Goal: Transaction & Acquisition: Purchase product/service

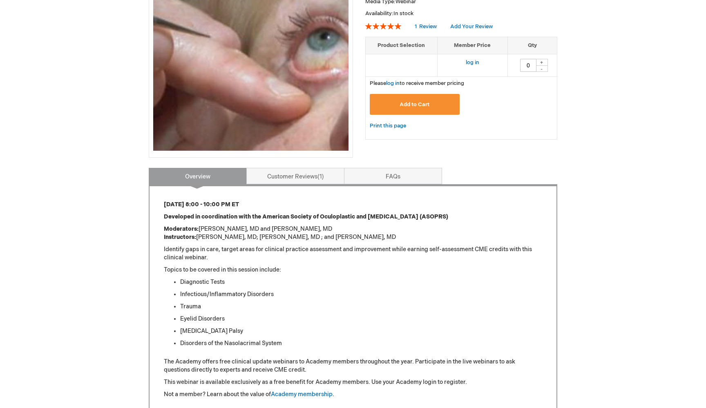
scroll to position [158, 0]
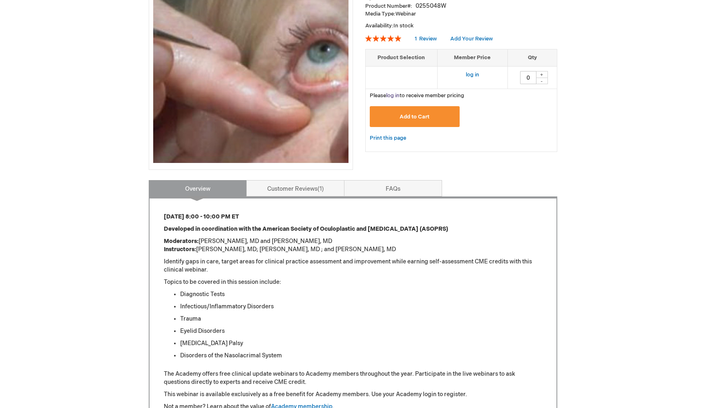
click at [395, 99] on link "log in" at bounding box center [392, 95] width 13 height 7
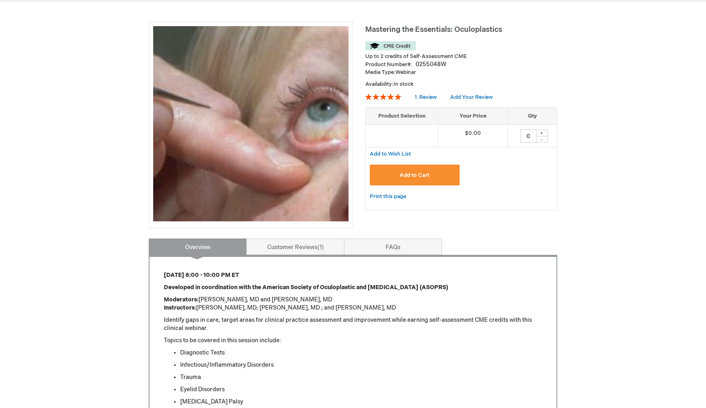
scroll to position [101, 0]
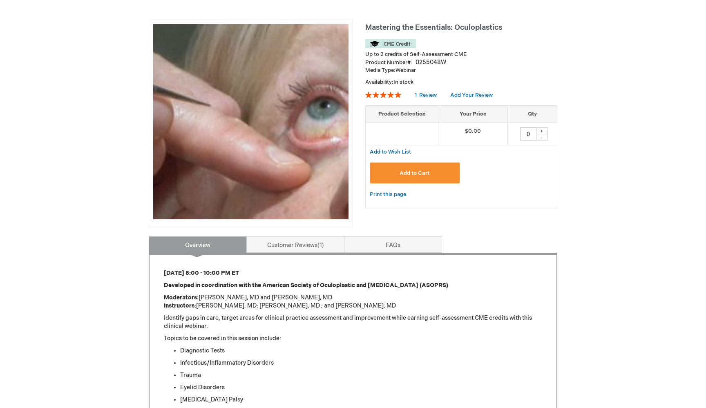
click at [541, 134] on div "+" at bounding box center [542, 130] width 12 height 7
type input "1"
click at [410, 177] on span "Add to Cart" at bounding box center [415, 173] width 30 height 7
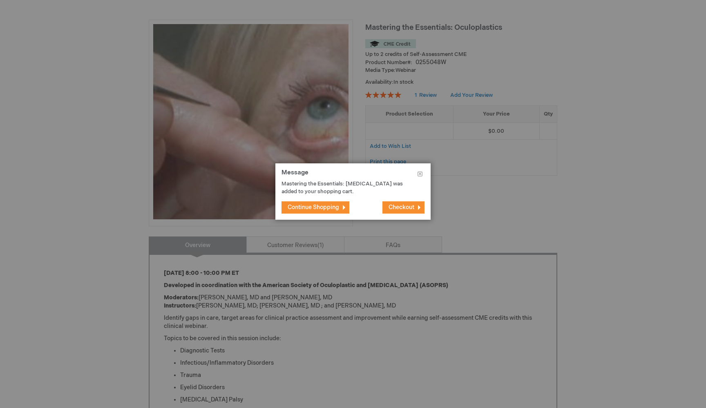
click at [407, 210] on span "Checkout" at bounding box center [402, 207] width 26 height 7
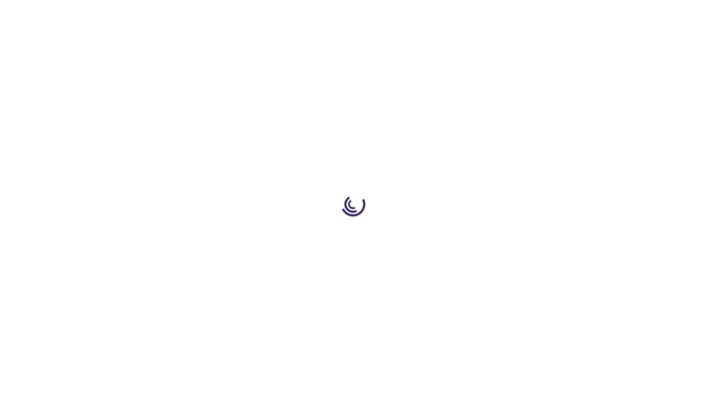
select select "US"
select select "32"
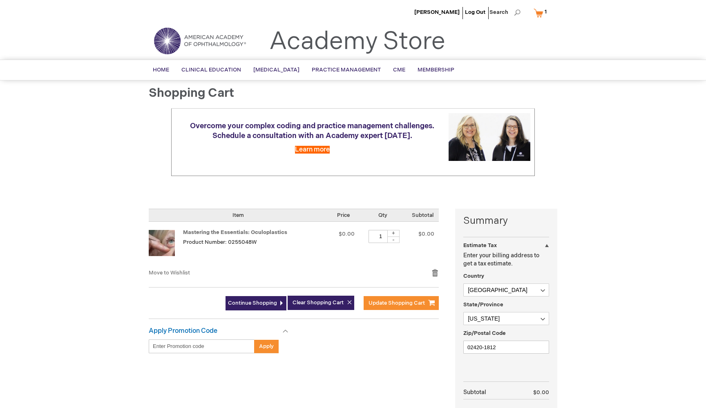
click at [475, 236] on div "Summary Estimate Tax Estimate Tax Enter your billing address to get a tax estim…" at bounding box center [506, 334] width 102 height 250
click at [546, 250] on div "Estimate Tax" at bounding box center [506, 243] width 86 height 13
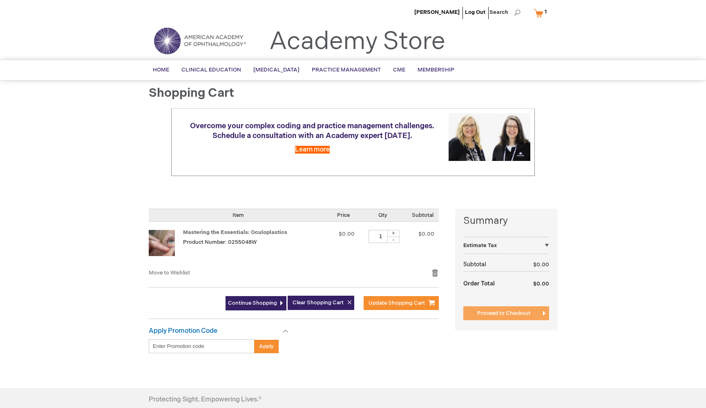
click at [498, 315] on span "Proceed to Checkout" at bounding box center [503, 313] width 53 height 7
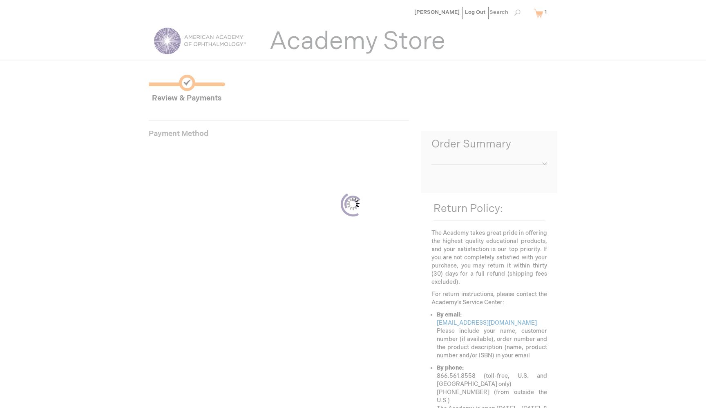
scroll to position [113, 0]
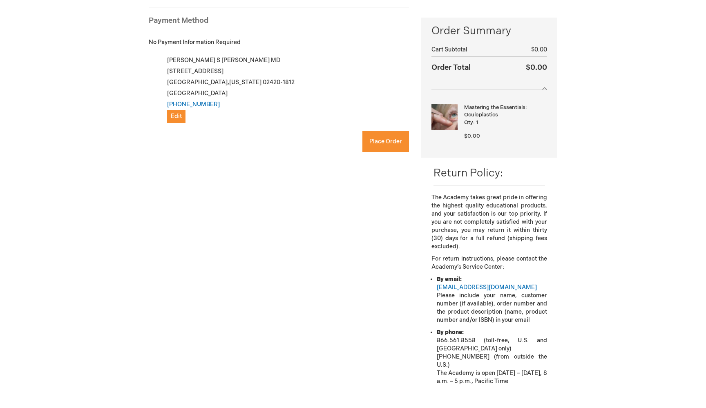
checkbox input "true"
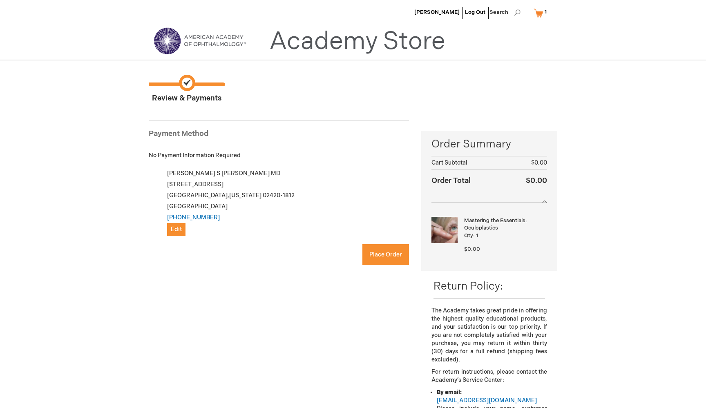
scroll to position [0, 0]
click at [380, 257] on span "Place Order" at bounding box center [385, 254] width 33 height 7
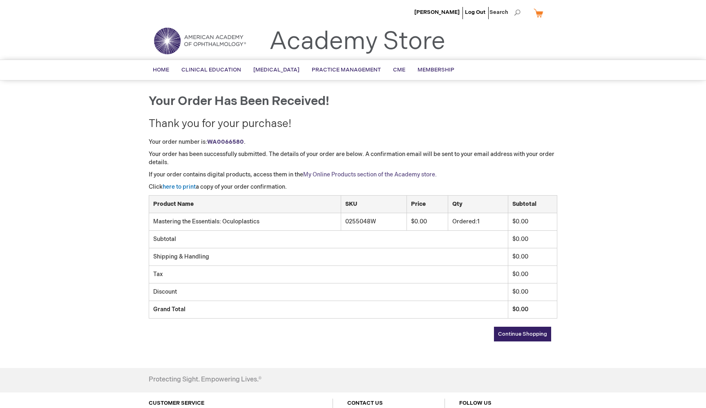
click at [356, 178] on link "My Online Products section of the Academy store." at bounding box center [370, 174] width 134 height 7
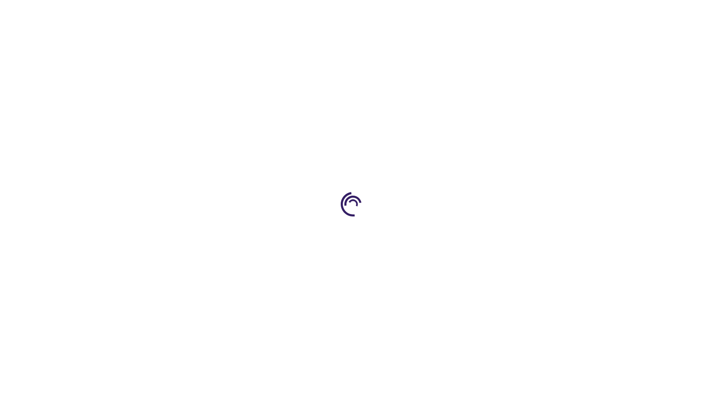
type input "0"
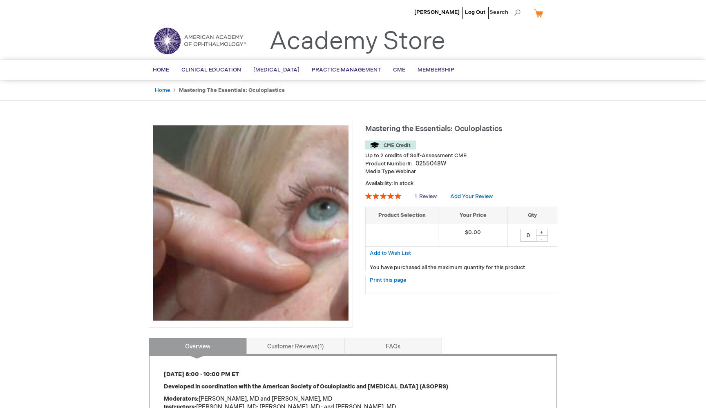
click at [430, 200] on span "Review" at bounding box center [428, 196] width 18 height 7
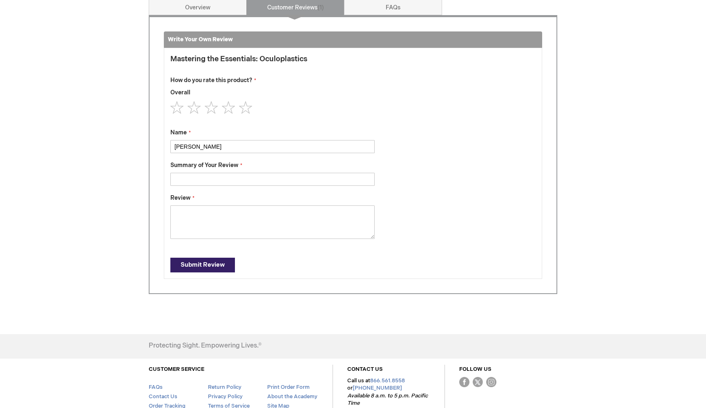
scroll to position [339, 0]
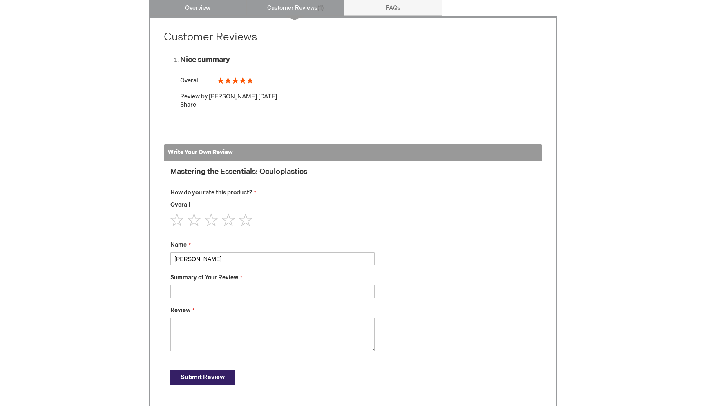
click at [217, 8] on link "Overview" at bounding box center [198, 7] width 98 height 16
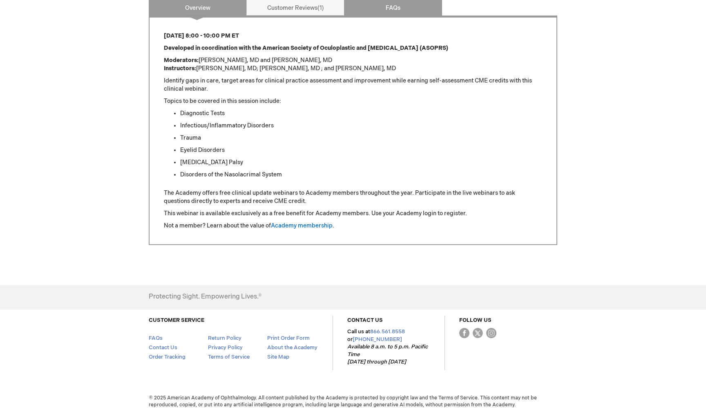
click at [390, 11] on link "FAQs" at bounding box center [393, 7] width 98 height 16
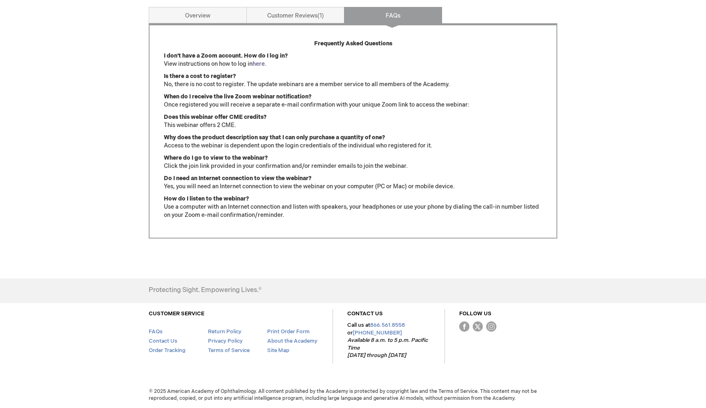
click at [258, 62] on link "here" at bounding box center [259, 63] width 12 height 7
